Goal: Transaction & Acquisition: Purchase product/service

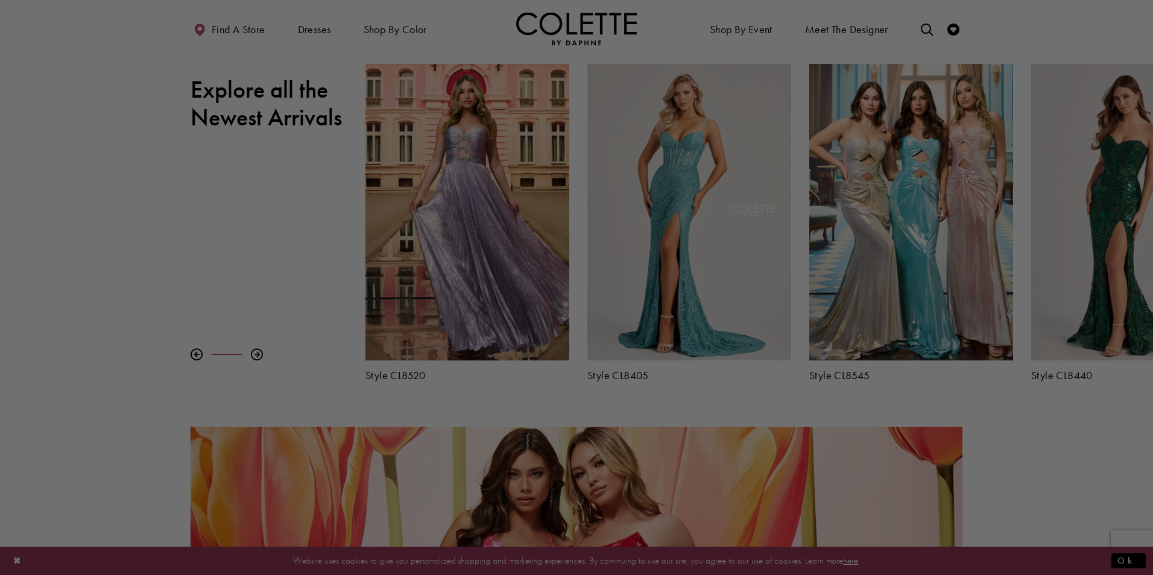
click at [740, 164] on div at bounding box center [582, 290] width 1164 height 581
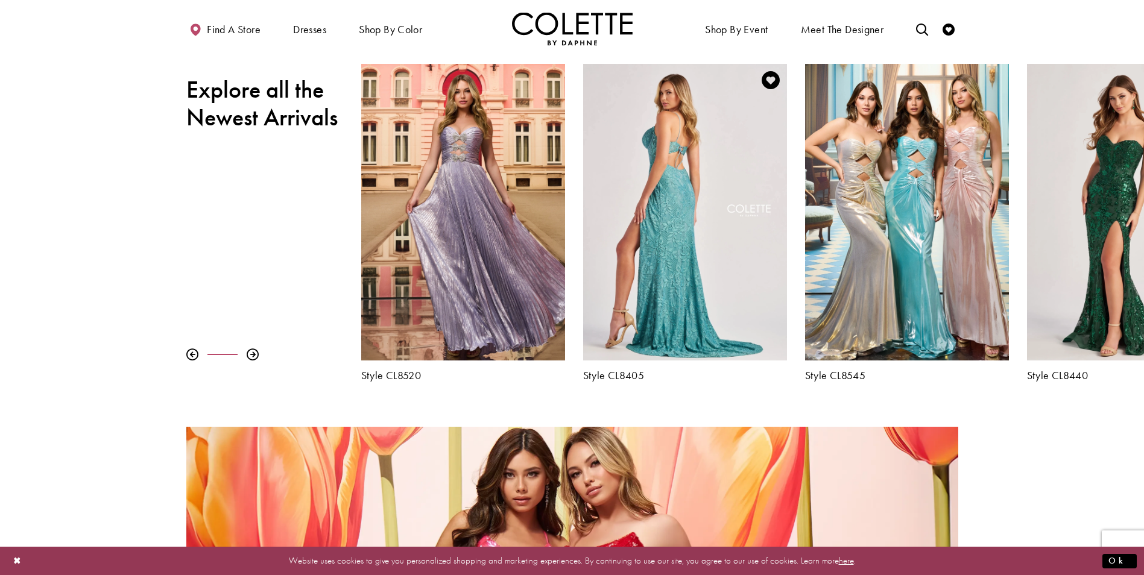
click at [715, 189] on div "Visit Colette by Daphne Style No. CL8405 Page" at bounding box center [685, 212] width 204 height 297
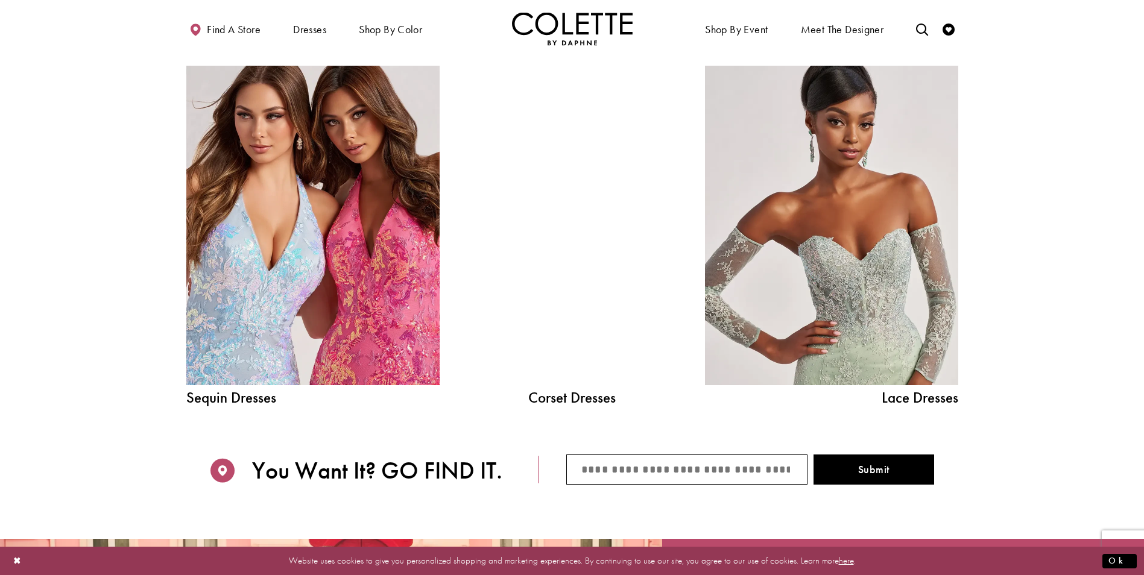
scroll to position [1447, 0]
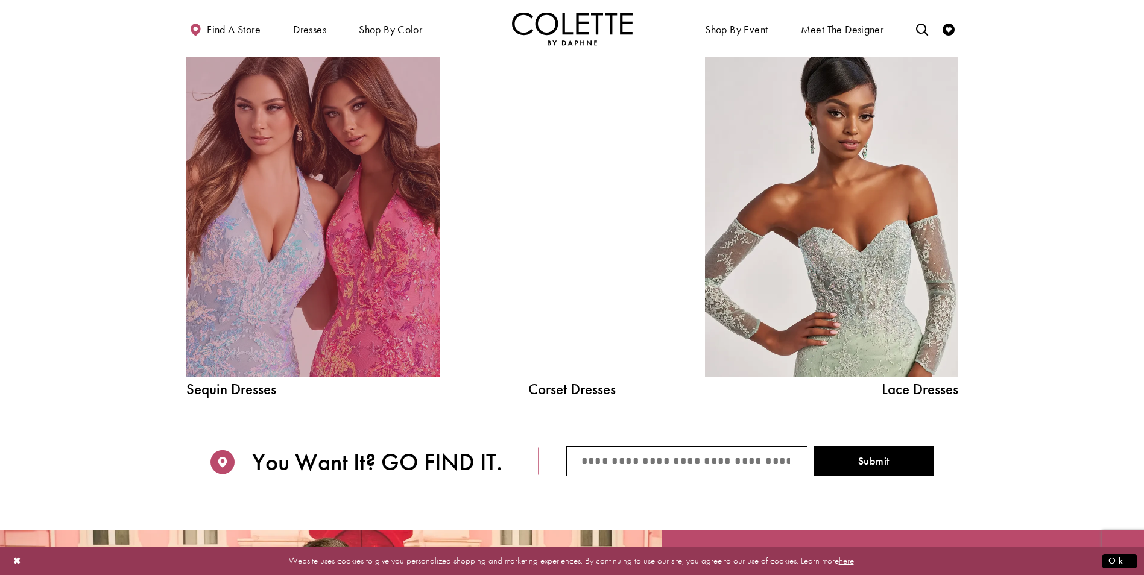
click at [347, 242] on link "Sequin Dresses Related Link" at bounding box center [312, 217] width 253 height 320
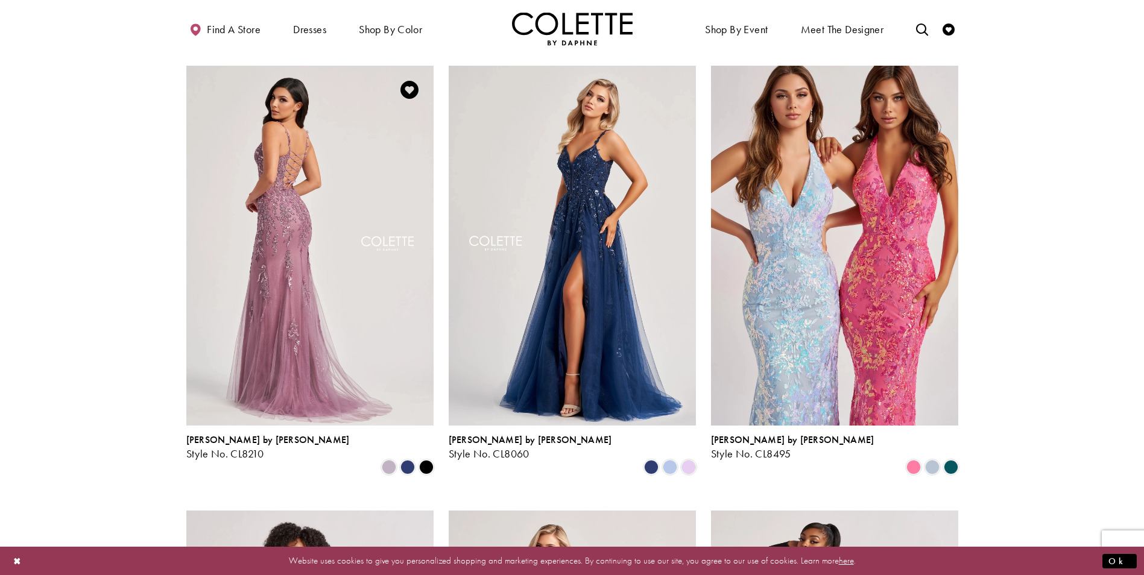
scroll to position [422, 0]
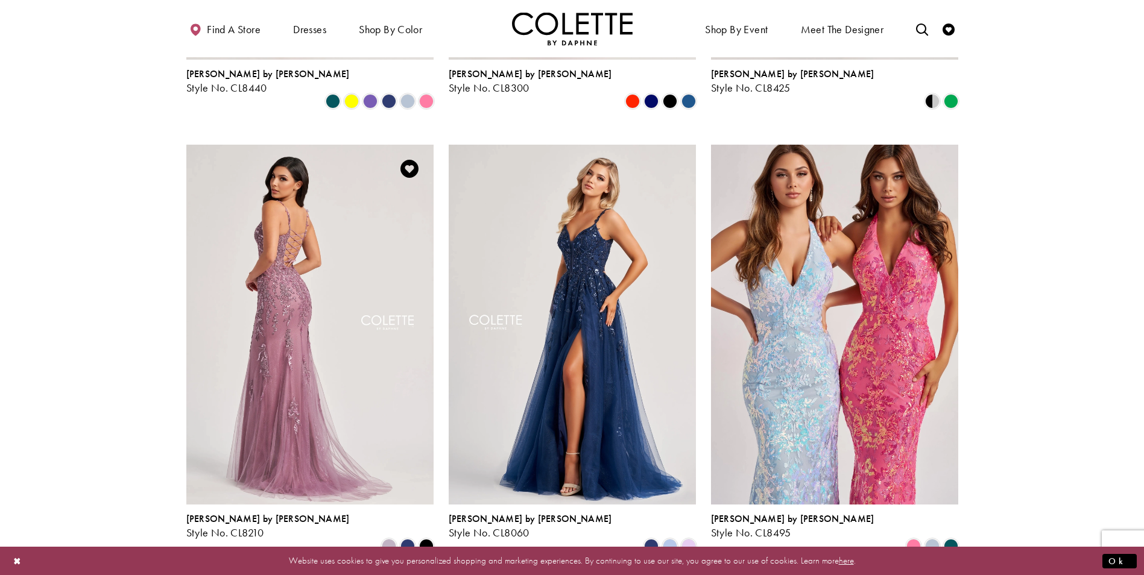
click at [301, 318] on img "Visit Colette by Daphne Style No. CL8210 Page" at bounding box center [309, 324] width 247 height 359
